Goal: Information Seeking & Learning: Learn about a topic

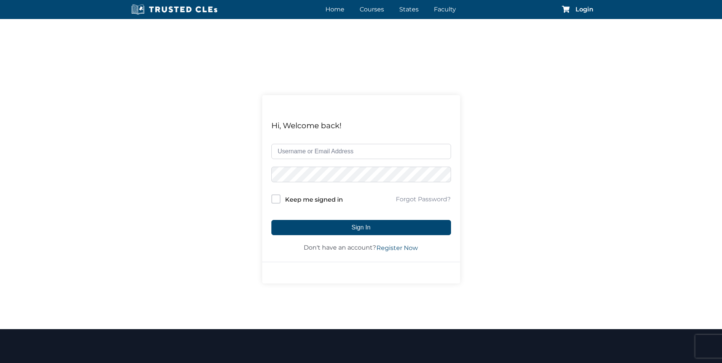
click at [357, 151] on input "text" at bounding box center [361, 151] width 180 height 15
type input "k"
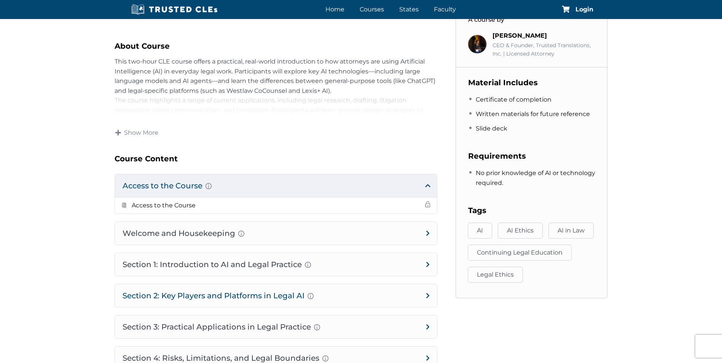
scroll to position [304, 0]
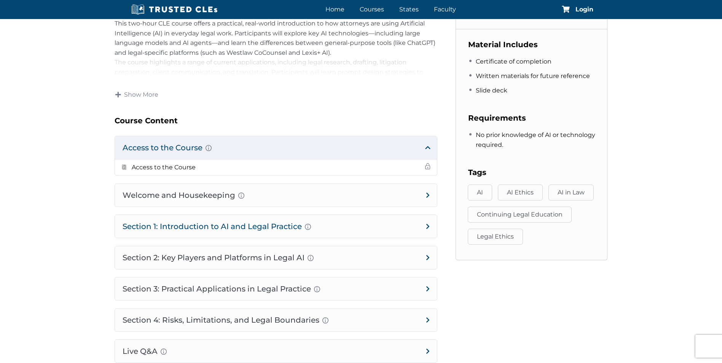
click at [250, 224] on h4 "Section 1: Introduction to AI and Legal Practice Overview of Artificial Intelli…" at bounding box center [276, 226] width 322 height 23
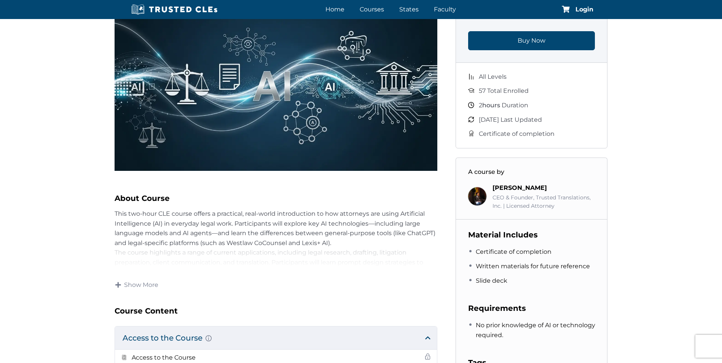
scroll to position [76, 0]
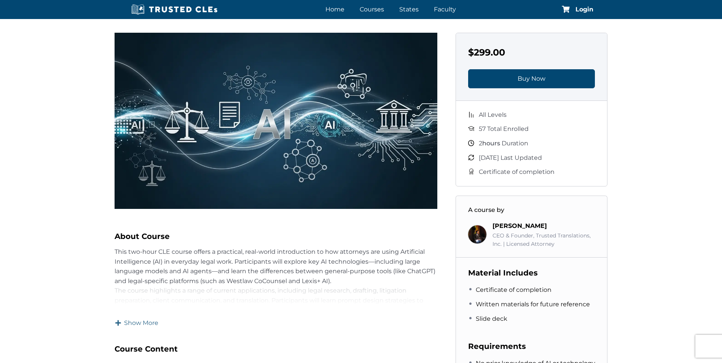
click at [145, 322] on span "Show More" at bounding box center [141, 323] width 34 height 8
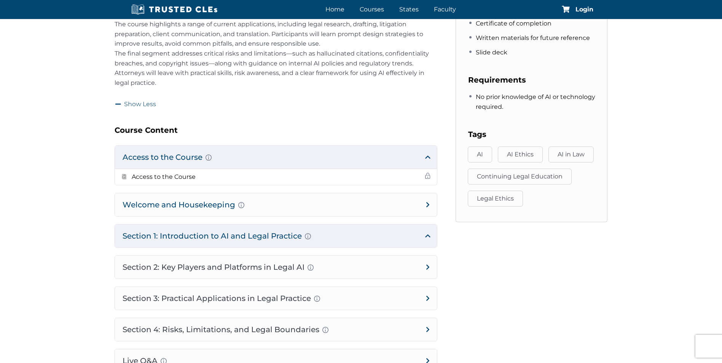
scroll to position [304, 0]
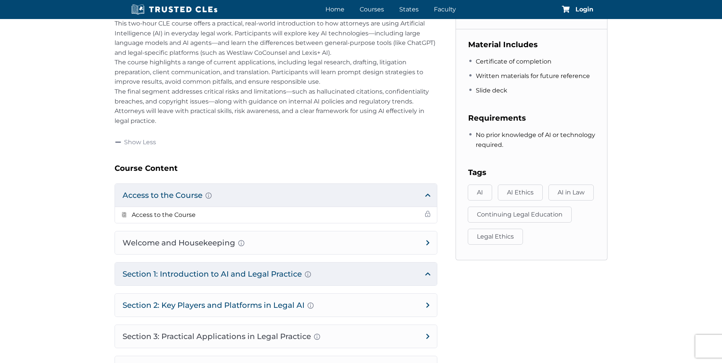
click at [248, 305] on h4 "Section 2: Key Players and Platforms in Legal AI Overview of Popular Generative…" at bounding box center [276, 305] width 322 height 23
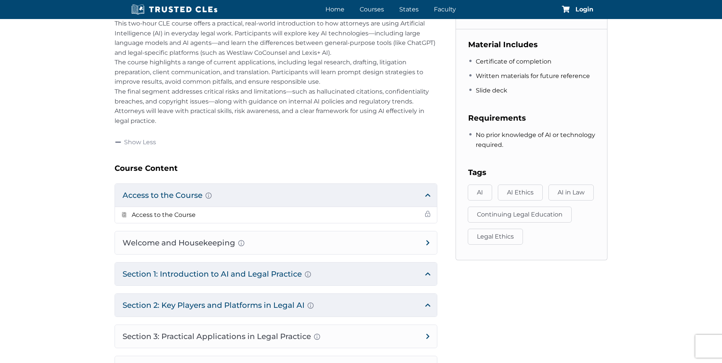
click at [247, 304] on h4 "Section 2: Key Players and Platforms in Legal AI Overview of Popular Generative…" at bounding box center [276, 305] width 322 height 23
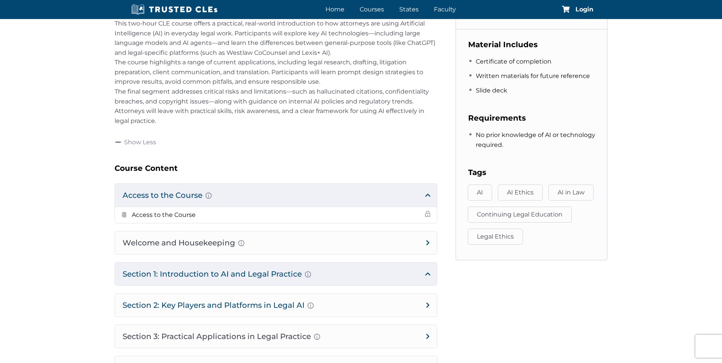
click at [424, 304] on h4 "Section 2: Key Players and Platforms in Legal AI Overview of Popular Generative…" at bounding box center [276, 305] width 322 height 23
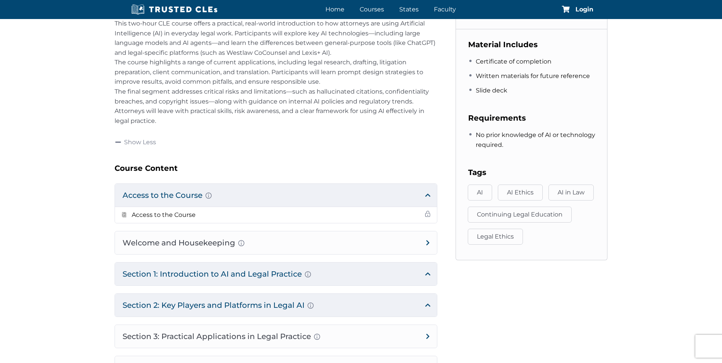
click at [428, 304] on h4 "Section 2: Key Players and Platforms in Legal AI Overview of Popular Generative…" at bounding box center [276, 305] width 322 height 23
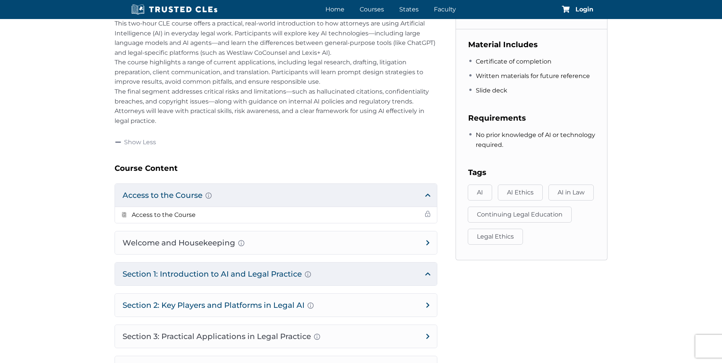
click at [428, 304] on h4 "Section 2: Key Players and Platforms in Legal AI Overview of Popular Generative…" at bounding box center [276, 305] width 322 height 23
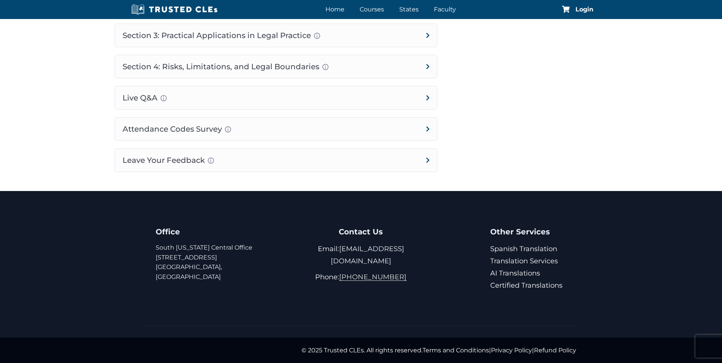
scroll to position [377, 0]
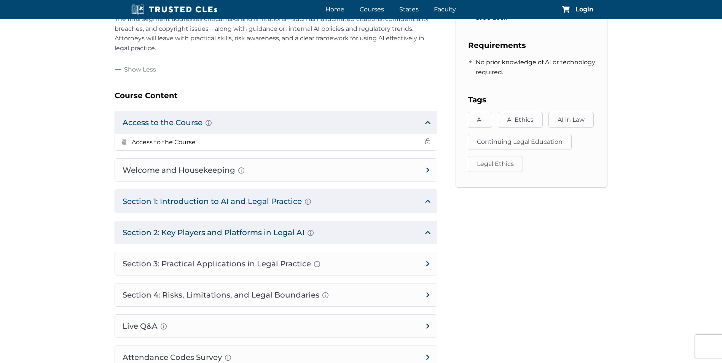
click at [431, 201] on h4 "Section 1: Introduction to AI and Legal Practice Overview of Artificial Intelli…" at bounding box center [276, 201] width 322 height 23
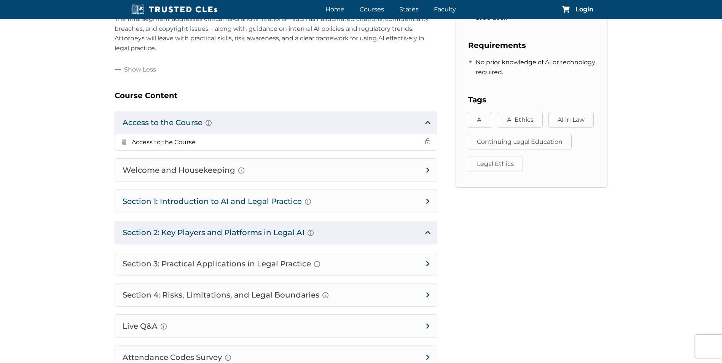
click at [425, 202] on h4 "Section 1: Introduction to AI and Legal Practice Overview of Artificial Intelli…" at bounding box center [276, 201] width 322 height 23
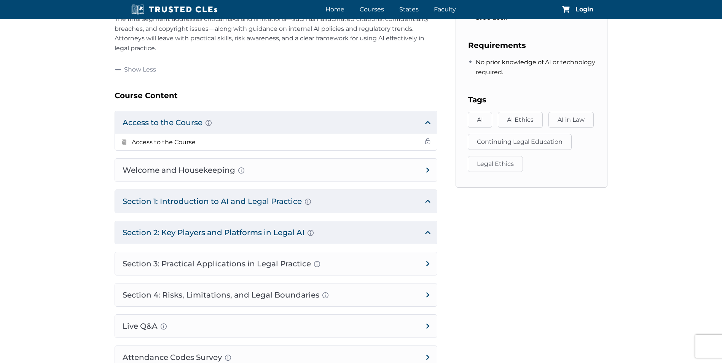
click at [231, 201] on h4 "Section 1: Introduction to AI and Legal Practice Overview of Artificial Intelli…" at bounding box center [276, 201] width 322 height 23
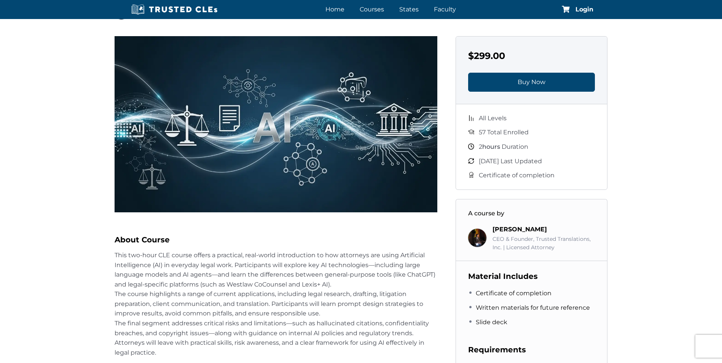
scroll to position [0, 0]
